Goal: Find specific page/section: Find specific page/section

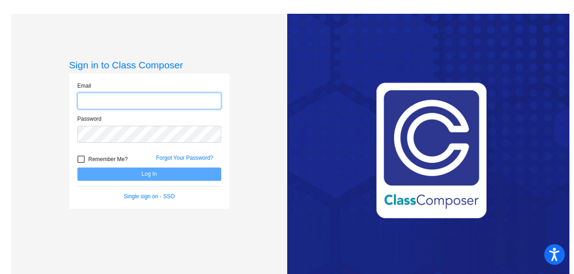
type input "[EMAIL_ADDRESS][DOMAIN_NAME]"
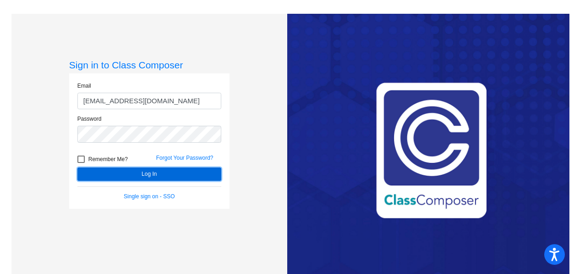
click at [132, 173] on button "Log In" at bounding box center [149, 173] width 144 height 13
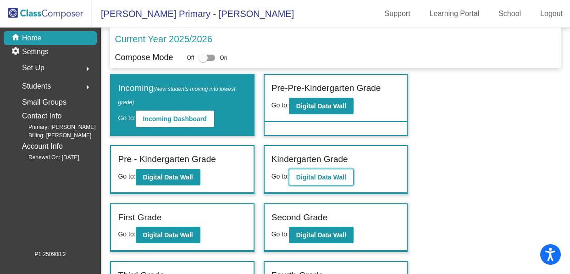
click at [318, 174] on b "Digital Data Wall" at bounding box center [321, 176] width 50 height 7
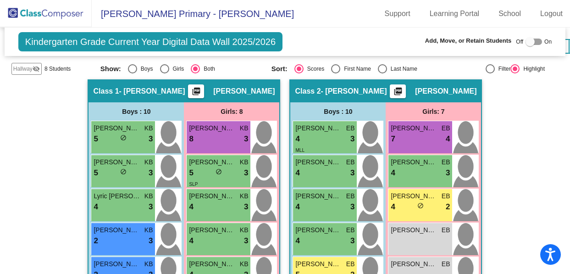
scroll to position [223, 0]
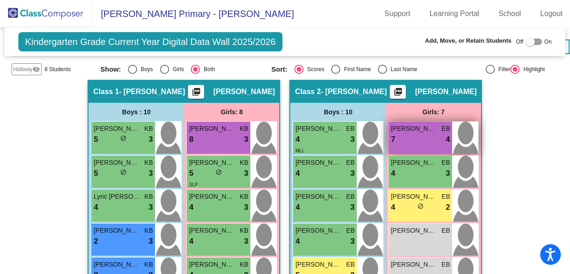
click at [409, 141] on div "7 lock do_not_disturb_alt 4" at bounding box center [420, 139] width 59 height 12
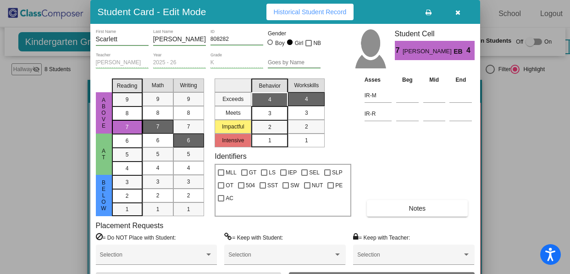
drag, startPoint x: 151, startPoint y: 38, endPoint x: 165, endPoint y: 37, distance: 13.8
click at [165, 37] on div "[PERSON_NAME] First Name [PERSON_NAME] Last Name 808282 ID Gender Boy Girl NB" at bounding box center [208, 40] width 225 height 23
drag, startPoint x: 152, startPoint y: 39, endPoint x: 206, endPoint y: 45, distance: 54.5
click at [206, 45] on div "[PERSON_NAME] First Name [PERSON_NAME] Last Name 808282 ID Gender Boy Girl NB" at bounding box center [208, 40] width 225 height 23
click at [460, 14] on icon "button" at bounding box center [457, 12] width 5 height 6
